Goal: Task Accomplishment & Management: Use online tool/utility

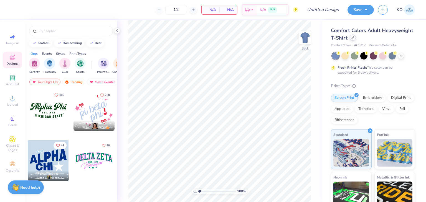
click at [354, 37] on icon at bounding box center [352, 37] width 3 height 3
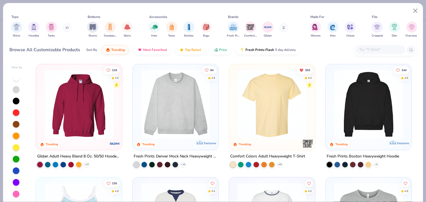
click at [67, 29] on icon at bounding box center [66, 27] width 3 height 3
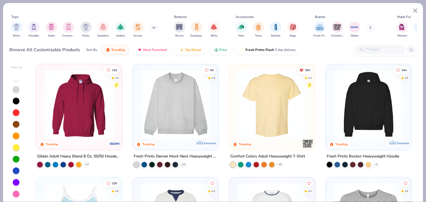
click at [363, 48] on input "text" at bounding box center [379, 50] width 43 height 6
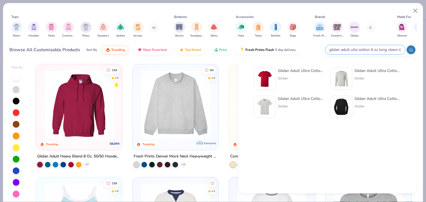
type input "gildan adult ulta cotton 6 oz long sleeve"
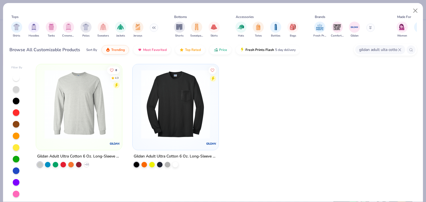
click at [115, 136] on div at bounding box center [154, 104] width 224 height 69
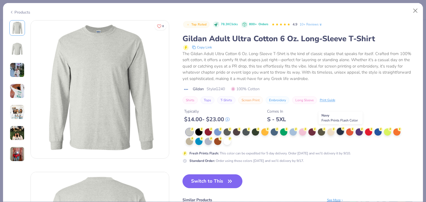
click at [339, 131] on div at bounding box center [340, 131] width 7 height 7
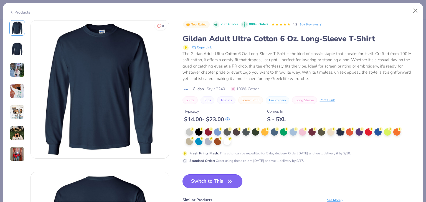
click at [226, 178] on icon "button" at bounding box center [230, 182] width 8 height 8
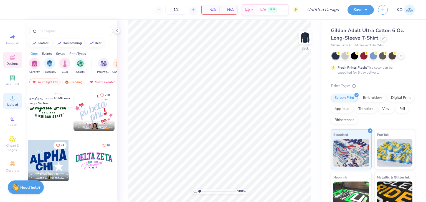
click at [17, 99] on div "Upload" at bounding box center [12, 101] width 19 height 16
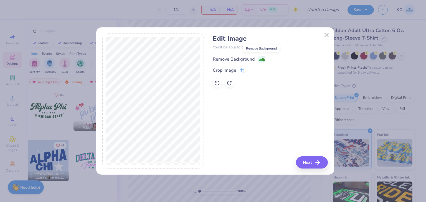
click at [259, 59] on image at bounding box center [262, 60] width 6 height 6
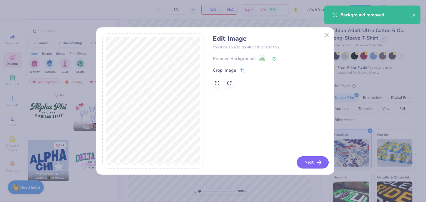
click at [311, 164] on button "Next" at bounding box center [313, 163] width 32 height 12
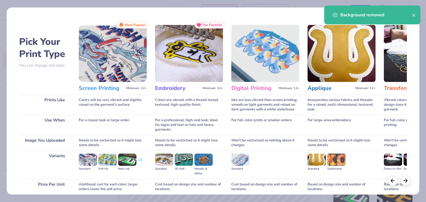
scroll to position [46, 0]
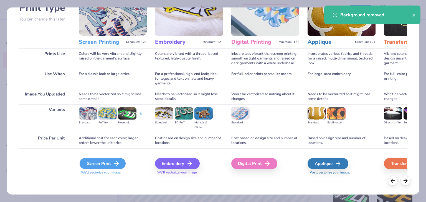
click at [113, 162] on icon at bounding box center [116, 164] width 7 height 7
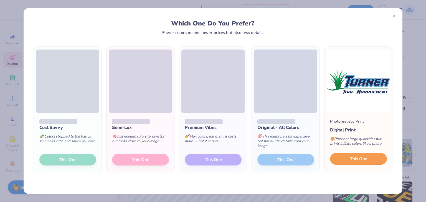
click at [343, 159] on button "This One" at bounding box center [358, 159] width 57 height 12
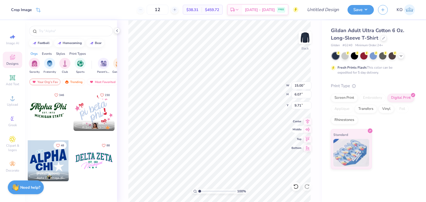
type input "3.44"
type input "6.13"
type input "2.48"
type input "4.94"
type input "2.00"
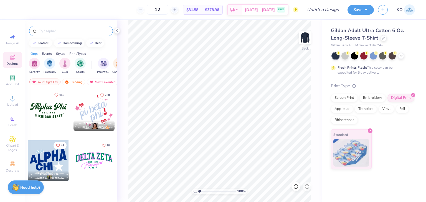
click at [65, 31] on input "text" at bounding box center [73, 31] width 71 height 6
type input "american flag"
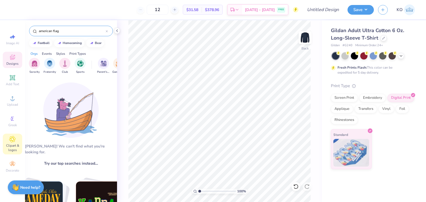
click at [17, 139] on div "Clipart & logos" at bounding box center [12, 144] width 19 height 21
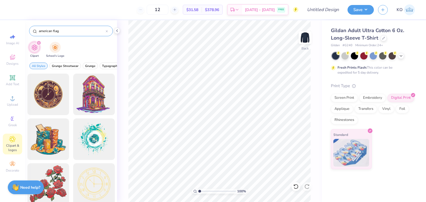
type input "american flag"
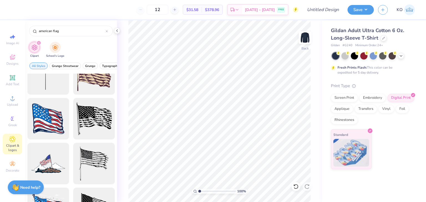
scroll to position [0, 0]
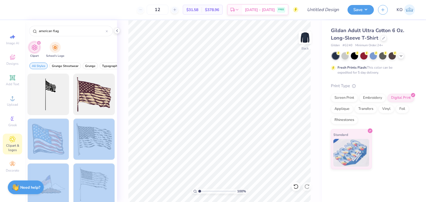
click at [266, 72] on div "12 $31.58 Per Item $378.96 Total Est. Delivery Sep 15 - 18 FREE Design Title Sa…" at bounding box center [213, 101] width 426 height 202
click at [57, 128] on div at bounding box center [48, 140] width 46 height 46
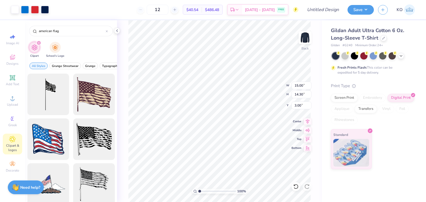
type input "6.14"
type input "5.86"
type input "11.44"
type input "2.37"
type input "2.26"
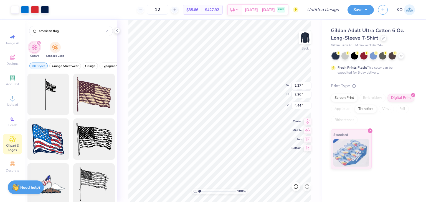
type input "3.00"
type input "4.50"
type input "1.82"
type input "4.23"
type input "1.71"
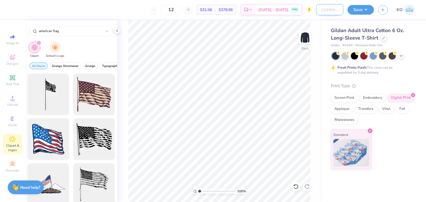
click at [326, 12] on input "Design Title" at bounding box center [329, 9] width 27 height 11
click at [326, 12] on input "Turner Turf Longsleeves" at bounding box center [329, 9] width 27 height 11
type input "Turner Turf Long sleeves"
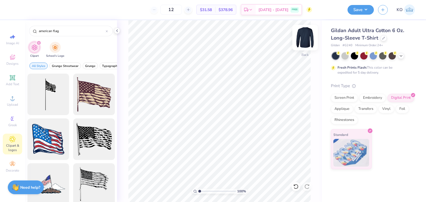
scroll to position [0, 0]
drag, startPoint x: 181, startPoint y: 10, endPoint x: 167, endPoint y: 9, distance: 13.3
click at [167, 9] on div "12" at bounding box center [171, 10] width 42 height 10
type input "1"
click at [174, 9] on input "115" at bounding box center [168, 10] width 22 height 10
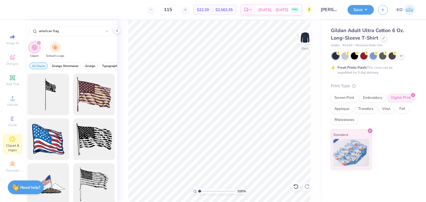
drag, startPoint x: 170, startPoint y: 8, endPoint x: 188, endPoint y: 8, distance: 18.3
click at [188, 8] on div "115" at bounding box center [168, 10] width 42 height 10
type input "15"
click at [360, 8] on button "Save" at bounding box center [360, 9] width 26 height 10
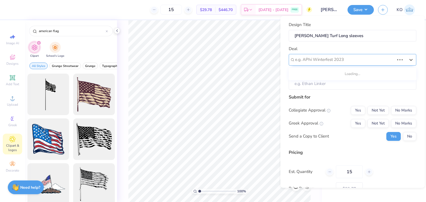
click at [350, 56] on div at bounding box center [344, 59] width 99 height 7
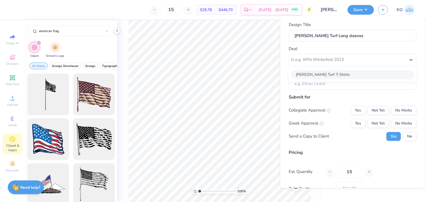
click at [350, 72] on div "[PERSON_NAME] Turf T-Shirts" at bounding box center [352, 74] width 123 height 9
type input "[PERSON_NAME]"
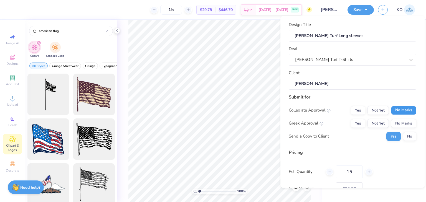
click at [391, 107] on button "No Marks" at bounding box center [403, 110] width 25 height 9
click at [394, 120] on button "No Marks" at bounding box center [403, 123] width 25 height 9
click at [403, 133] on button "No" at bounding box center [409, 136] width 13 height 9
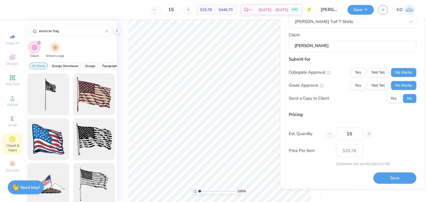
scroll to position [39, 0]
click at [386, 174] on button "Save" at bounding box center [394, 177] width 43 height 11
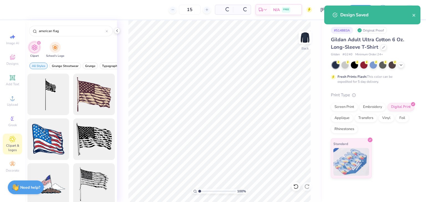
type input "$29.78"
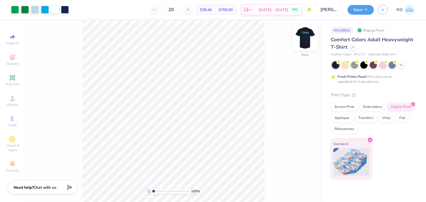
click at [308, 38] on img at bounding box center [305, 38] width 22 height 22
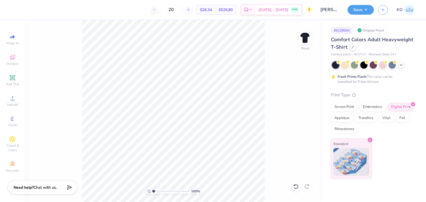
click at [268, 76] on div "100 % Front" at bounding box center [173, 111] width 297 height 182
click at [303, 42] on img at bounding box center [305, 38] width 22 height 22
click at [352, 45] on div at bounding box center [353, 47] width 6 height 6
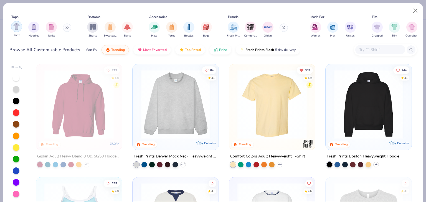
click at [11, 28] on div "filter for Shirts" at bounding box center [16, 26] width 11 height 11
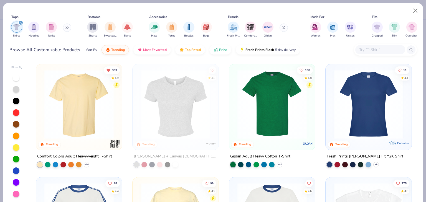
click at [256, 103] on img at bounding box center [272, 104] width 75 height 69
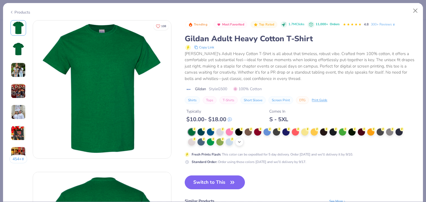
click at [240, 141] on icon at bounding box center [239, 142] width 4 height 4
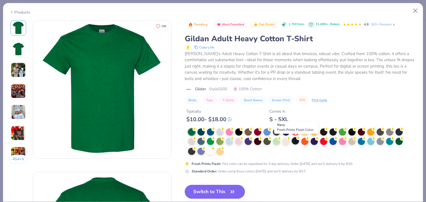
click at [296, 142] on div at bounding box center [295, 141] width 7 height 7
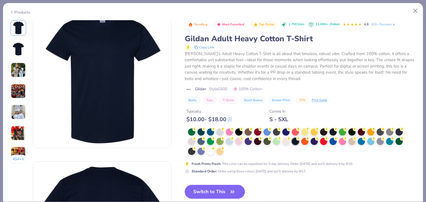
scroll to position [11, 0]
click at [215, 192] on button "Switch to This" at bounding box center [215, 192] width 60 height 14
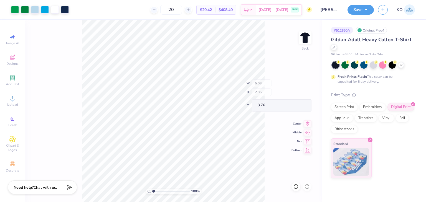
type input "3.76"
type input "4.34"
type input "1.75"
type input "4.00"
type input "1.61"
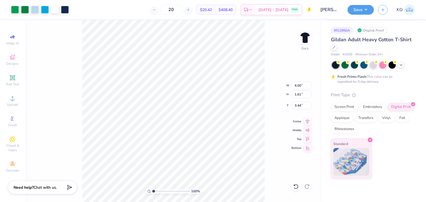
type input "3.44"
click at [355, 12] on button "Save" at bounding box center [360, 9] width 26 height 10
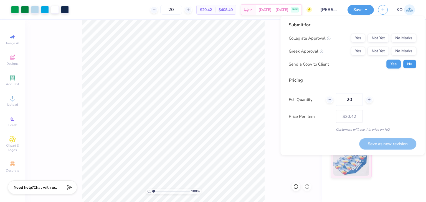
click at [411, 67] on button "No" at bounding box center [409, 64] width 13 height 9
click at [408, 36] on button "No Marks" at bounding box center [403, 38] width 25 height 9
click at [410, 51] on button "No Marks" at bounding box center [403, 51] width 25 height 9
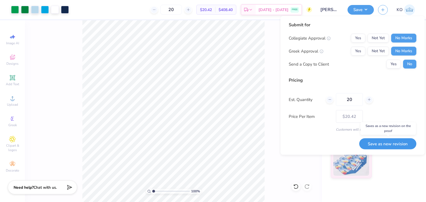
click at [389, 146] on button "Save as new revision" at bounding box center [387, 143] width 57 height 11
type input "$20.42"
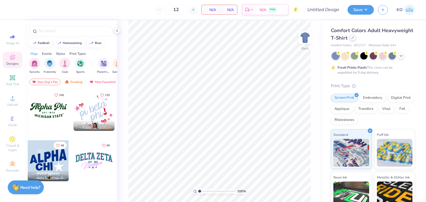
click at [354, 37] on icon at bounding box center [352, 37] width 3 height 3
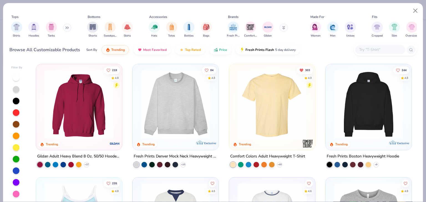
click at [368, 51] on input "text" at bounding box center [379, 50] width 43 height 6
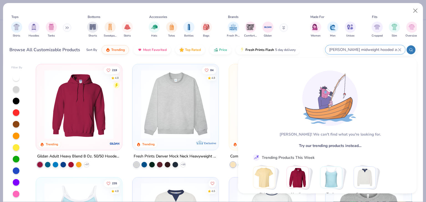
click at [386, 49] on input "[PERSON_NAME] midweight hooded zup" at bounding box center [363, 50] width 69 height 6
click at [383, 50] on input "[PERSON_NAME] midweight hooded zup" at bounding box center [363, 50] width 69 height 6
click at [381, 49] on input "[PERSON_NAME] midweight hooded zup" at bounding box center [363, 50] width 69 height 6
click at [358, 48] on input "[PERSON_NAME] midweight hooded zup" at bounding box center [363, 50] width 69 height 6
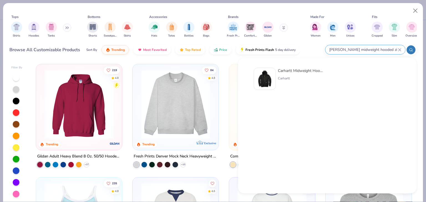
type input "[PERSON_NAME] midweight hooded zip-front"
click at [302, 72] on div "Carhartt Midweight Hooded Zip-Front Sweatshirt" at bounding box center [301, 71] width 47 height 6
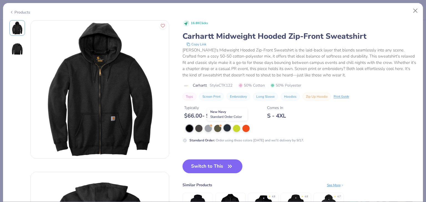
click at [225, 128] on div at bounding box center [226, 127] width 7 height 7
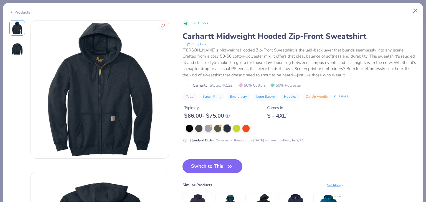
click at [225, 168] on button "Switch to This" at bounding box center [212, 167] width 60 height 14
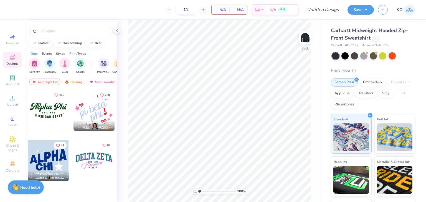
drag, startPoint x: 183, startPoint y: 11, endPoint x: 197, endPoint y: 12, distance: 13.6
click at [197, 12] on input "12" at bounding box center [186, 10] width 22 height 10
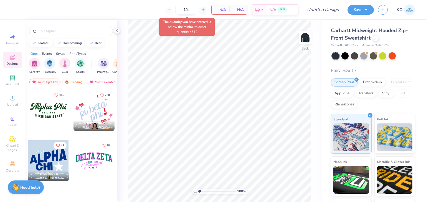
drag, startPoint x: 195, startPoint y: 9, endPoint x: 182, endPoint y: 8, distance: 13.4
click at [182, 8] on input "12" at bounding box center [186, 10] width 22 height 10
type input "12"
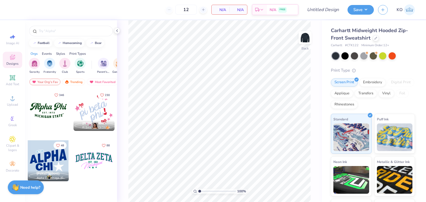
click at [154, 11] on div "12 N/A Per Item N/A Total Est. Delivery N/A FREE" at bounding box center [156, 9] width 283 height 19
click at [13, 100] on circle at bounding box center [12, 100] width 3 height 3
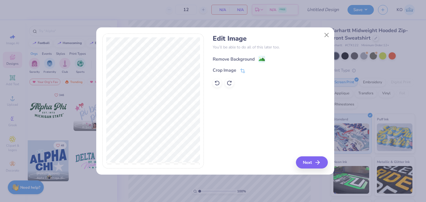
click at [260, 59] on image at bounding box center [262, 60] width 6 height 6
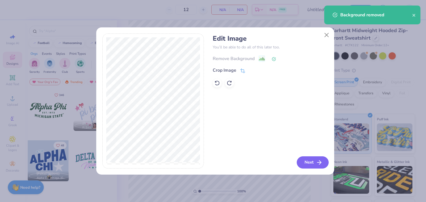
click at [311, 164] on button "Next" at bounding box center [313, 163] width 32 height 12
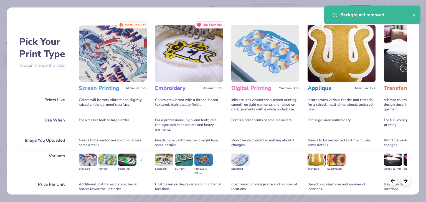
scroll to position [46, 0]
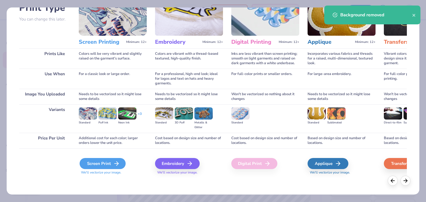
click at [103, 167] on div "Screen Print" at bounding box center [103, 163] width 46 height 11
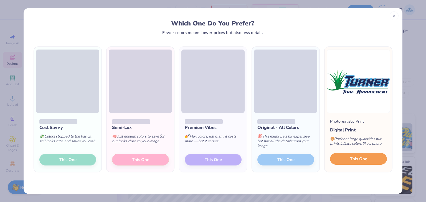
click at [359, 159] on span "This One" at bounding box center [358, 159] width 17 height 6
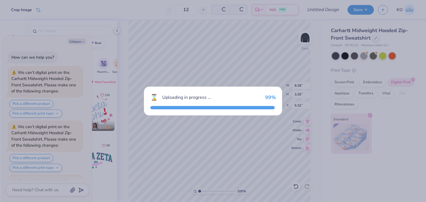
scroll to position [49, 0]
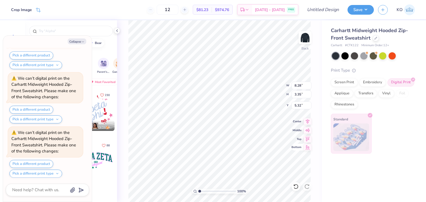
type textarea "x"
type input "5.34"
type input "2.16"
type input "5.33"
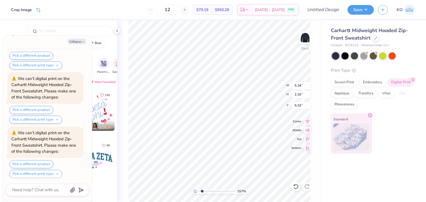
type input "1.69"
click at [202, 190] on input "range" at bounding box center [216, 191] width 37 height 5
type textarea "x"
type input "3.35"
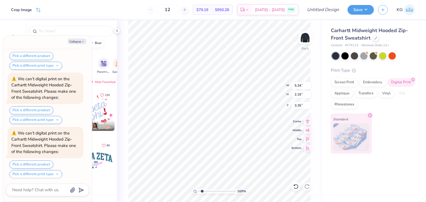
type textarea "x"
type input "4.00"
type input "1.62"
type textarea "x"
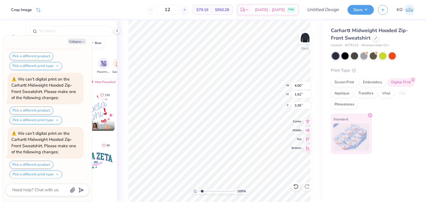
type input "3.29"
type textarea "x"
type input "1"
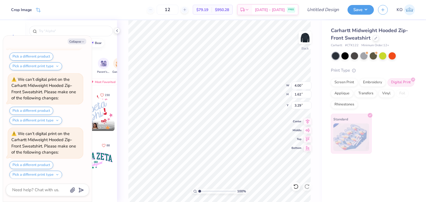
type textarea "x"
type input "3.34"
type textarea "x"
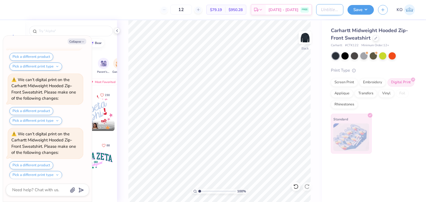
click at [329, 12] on input "Design Title" at bounding box center [329, 9] width 27 height 11
type input "T"
type textarea "x"
type input "Tu"
type textarea "x"
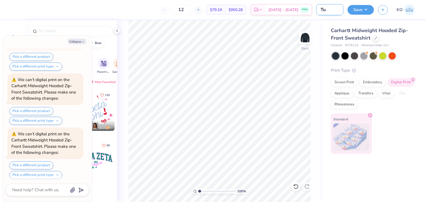
type input "Tur"
type textarea "x"
type input "Turn"
type textarea "x"
type input "Turne"
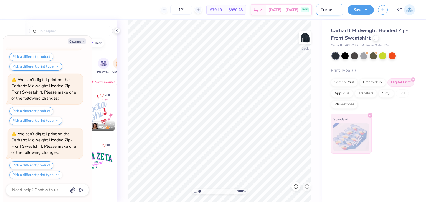
type textarea "x"
type input "[PERSON_NAME]"
type textarea "x"
type input "[PERSON_NAME]"
type textarea "x"
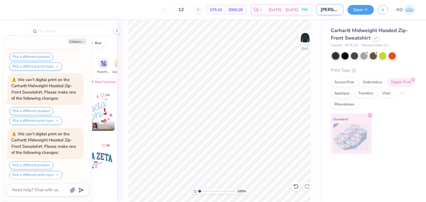
type input "[PERSON_NAME] T"
type textarea "x"
type input "[PERSON_NAME] Tu"
type textarea "x"
type input "[PERSON_NAME] Tur"
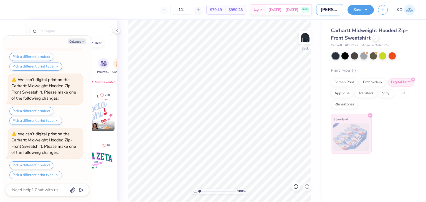
type textarea "x"
type input "[PERSON_NAME] Turf"
type textarea "x"
type input "[PERSON_NAME] Turf"
type textarea "x"
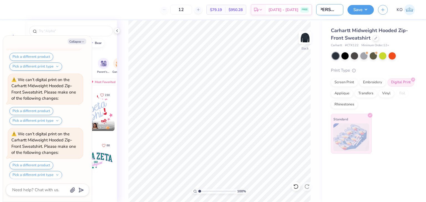
scroll to position [0, 6]
type input "[PERSON_NAME] Turf S"
type textarea "x"
type input "[PERSON_NAME] Turf Sw"
type textarea "x"
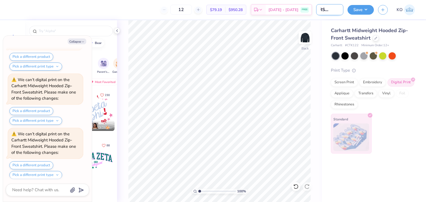
type input "[PERSON_NAME] Turf Swe"
type textarea "x"
type input "[PERSON_NAME] Turf Swea"
type textarea "x"
type input "[PERSON_NAME] Turf Sweat"
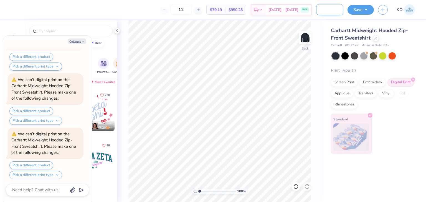
type textarea "x"
type input "[PERSON_NAME] Turf Sweats"
type textarea "x"
type input "[PERSON_NAME] Turf Sweatsh"
type textarea "x"
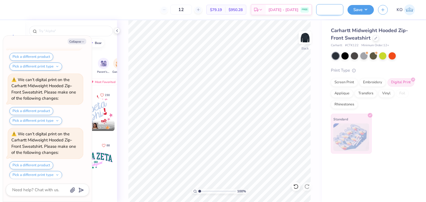
type input "[PERSON_NAME] Turf Sweatshi"
type textarea "x"
type input "[PERSON_NAME] Turf Sweatshir"
type textarea "x"
type input "[PERSON_NAME] Turf Sweatshirt"
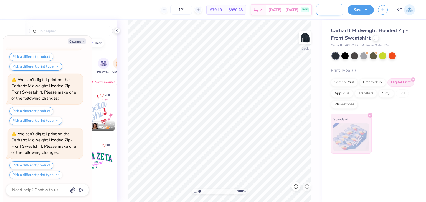
type textarea "x"
type input "[PERSON_NAME] Turf Sweatshirt"
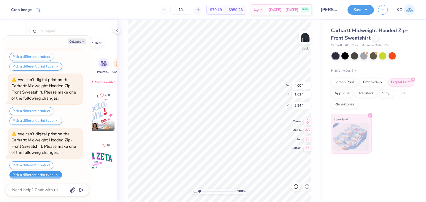
click at [48, 171] on button "Pick a different print type" at bounding box center [35, 175] width 53 height 8
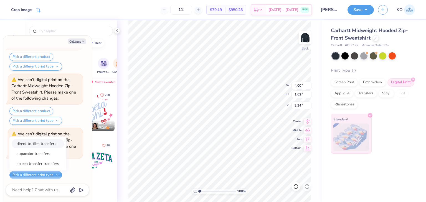
click at [45, 139] on button "direct-to-film transfers" at bounding box center [38, 143] width 52 height 9
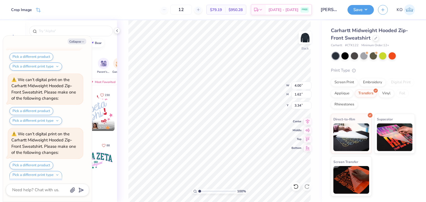
scroll to position [381, 0]
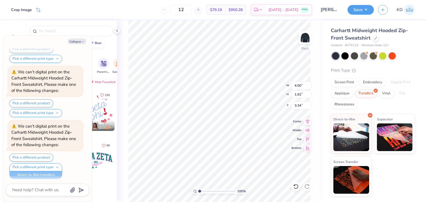
click at [311, 163] on div "100 % Back W 4.00 4.00 " H 1.62 1.62 " Y 3.34 3.34 " Center Middle Top Bottom" at bounding box center [219, 111] width 205 height 182
click at [361, 11] on button "Save" at bounding box center [360, 9] width 26 height 10
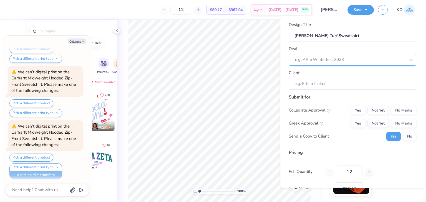
click at [325, 59] on div at bounding box center [350, 59] width 110 height 7
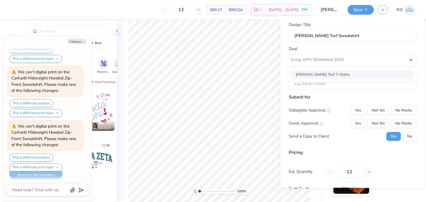
click at [327, 73] on div "[PERSON_NAME] Turf T-Shirts" at bounding box center [352, 74] width 123 height 9
type textarea "x"
type input "[PERSON_NAME]"
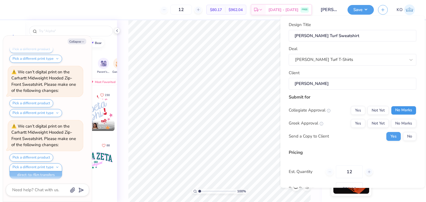
click at [397, 109] on button "No Marks" at bounding box center [403, 110] width 25 height 9
click at [398, 121] on button "No Marks" at bounding box center [403, 123] width 25 height 9
type input "$80.17"
click at [404, 136] on button "No" at bounding box center [409, 136] width 13 height 9
type textarea "x"
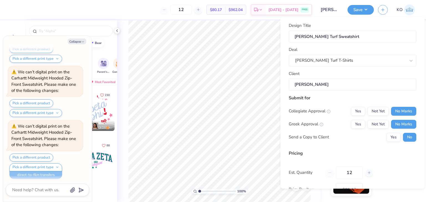
scroll to position [39, 0]
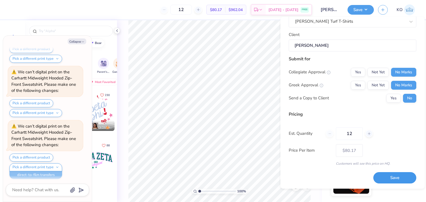
click at [396, 175] on button "Save" at bounding box center [394, 177] width 43 height 11
type input "$80.17"
type textarea "x"
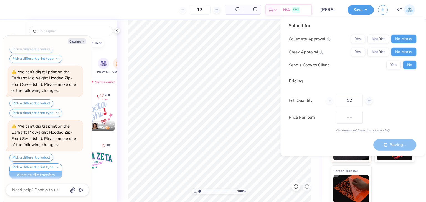
type input "$80.17"
type textarea "x"
type input "$80.17"
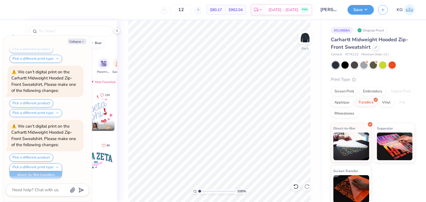
click at [414, 7] on div "Design Saved" at bounding box center [372, 5] width 98 height 2
